Goal: Transaction & Acquisition: Purchase product/service

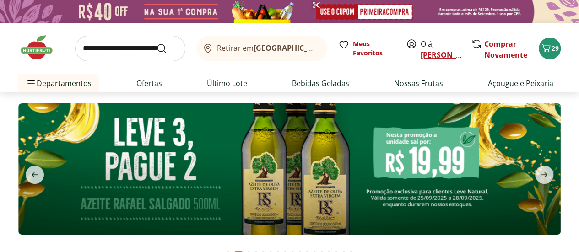
click at [429, 56] on link "[PERSON_NAME]" at bounding box center [450, 55] width 59 height 10
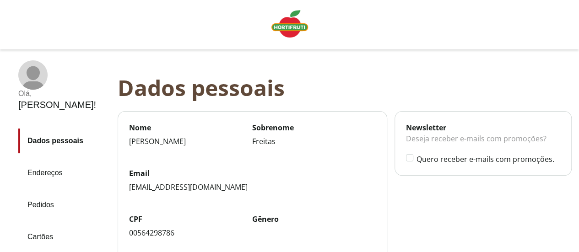
click at [0, 70] on aside "Olá , Roberto ! Dados pessoais Endereços Pedidos Cartões Autenticação Favoritos…" at bounding box center [59, 212] width 118 height 304
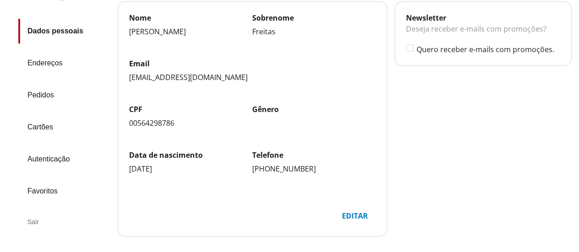
scroll to position [92, 0]
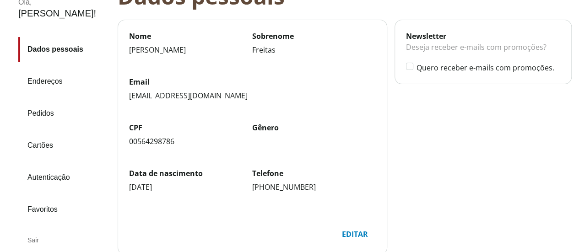
click at [46, 101] on link "Pedidos" at bounding box center [64, 113] width 92 height 25
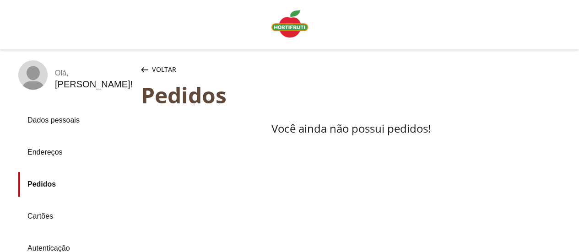
click at [0, 99] on aside "Olá , Roberto ! Dados pessoais Endereços Pedidos Cartões Autenticação Favoritos…" at bounding box center [70, 192] width 141 height 265
click at [280, 25] on img "Linha de sessão" at bounding box center [289, 23] width 37 height 27
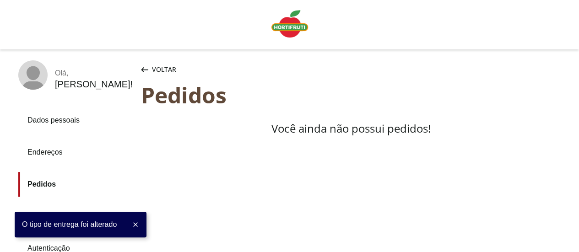
click at [137, 224] on icon at bounding box center [135, 224] width 5 height 5
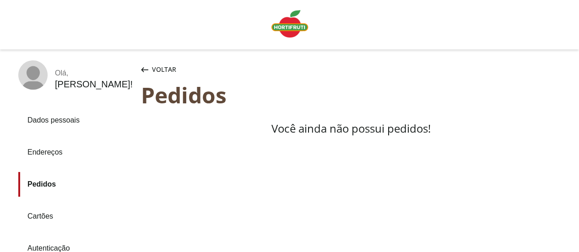
click at [290, 28] on img "Linha de sessão" at bounding box center [289, 23] width 37 height 27
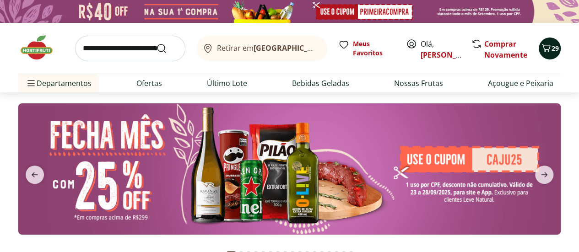
click at [550, 48] on icon "Carrinho" at bounding box center [545, 48] width 11 height 11
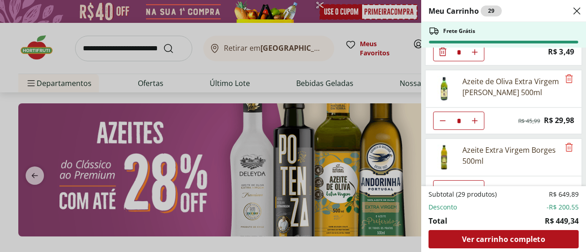
scroll to position [1233, 0]
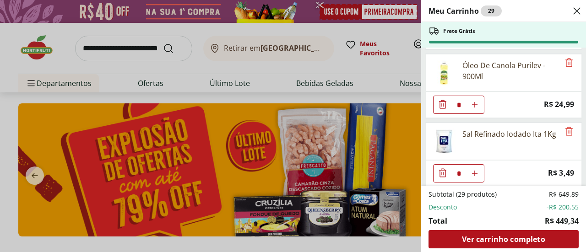
click at [578, 58] on ul "Queijo Mozarella de Búfala Búfalo Dourado 150g * Original price: R$ 24,99 Price…" at bounding box center [502, 117] width 163 height 139
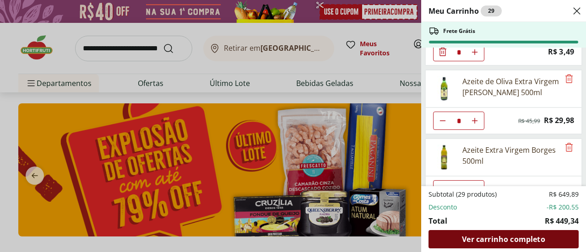
click at [533, 233] on div "Ver carrinho completo" at bounding box center [503, 239] width 150 height 18
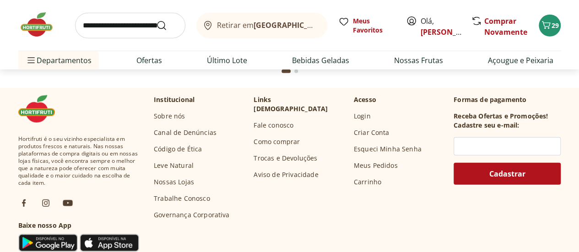
scroll to position [2942, 0]
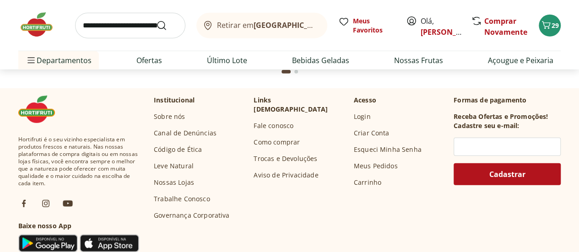
click at [265, 121] on link "Fale conosco" at bounding box center [274, 125] width 40 height 9
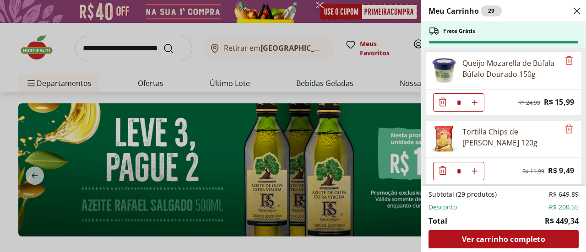
click at [578, 147] on ul "Queijo Mozarella de Búfala Búfalo Dourado 150g * Original price: R$ 24,99 Price…" at bounding box center [502, 117] width 163 height 139
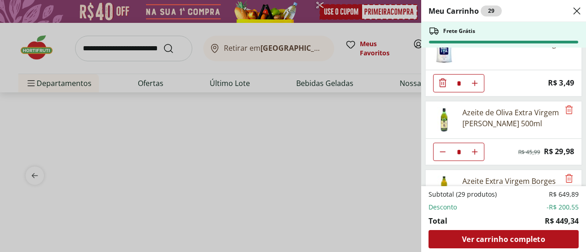
scroll to position [1355, 0]
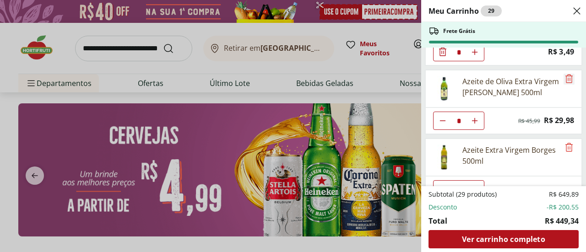
click at [567, 73] on icon "Remove" at bounding box center [568, 78] width 11 height 11
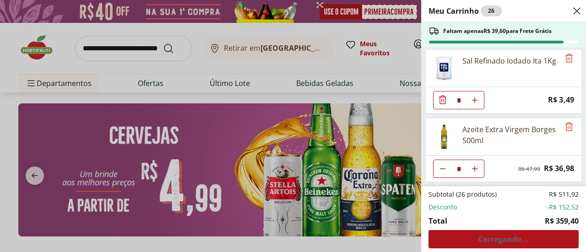
scroll to position [1287, 0]
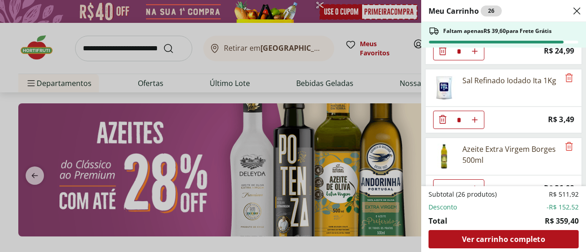
click at [441, 185] on icon "Diminuir Quantidade" at bounding box center [442, 188] width 7 height 7
type input "*"
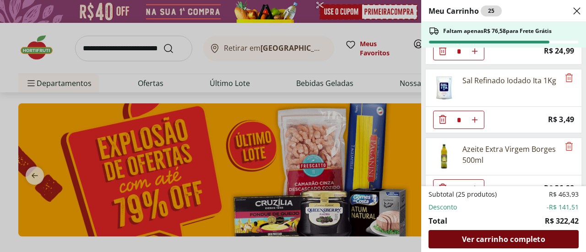
click at [534, 243] on span "Ver carrinho completo" at bounding box center [503, 239] width 83 height 7
